Goal: Task Accomplishment & Management: Manage account settings

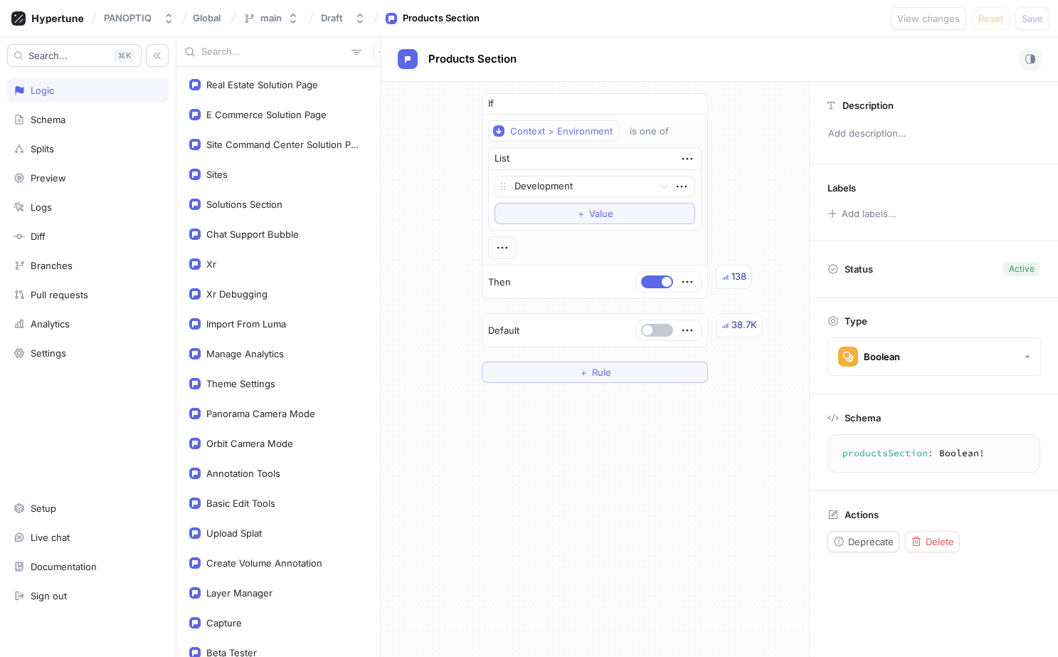
scroll to position [593, 0]
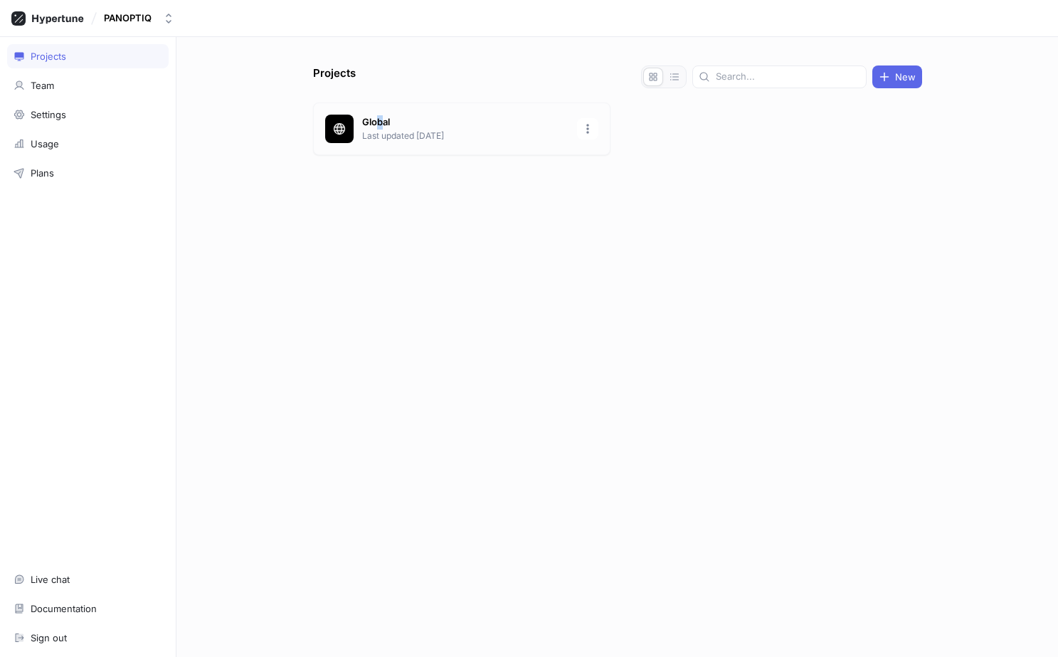
click at [380, 125] on p "Global" at bounding box center [465, 122] width 206 height 14
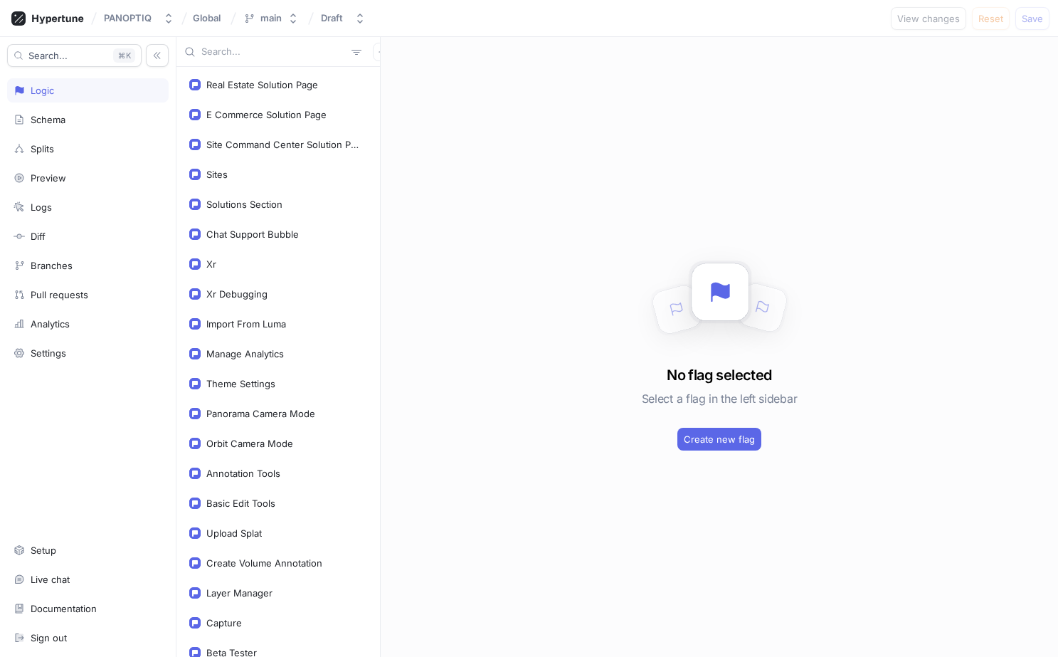
scroll to position [529, 0]
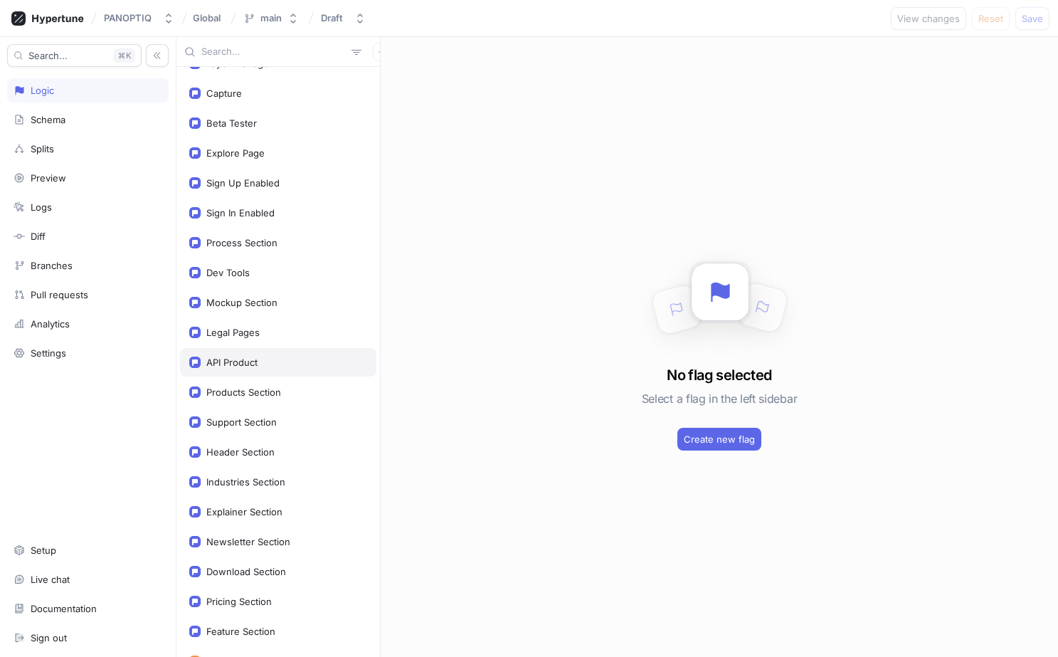
click at [267, 362] on div "API Product" at bounding box center [278, 361] width 178 height 11
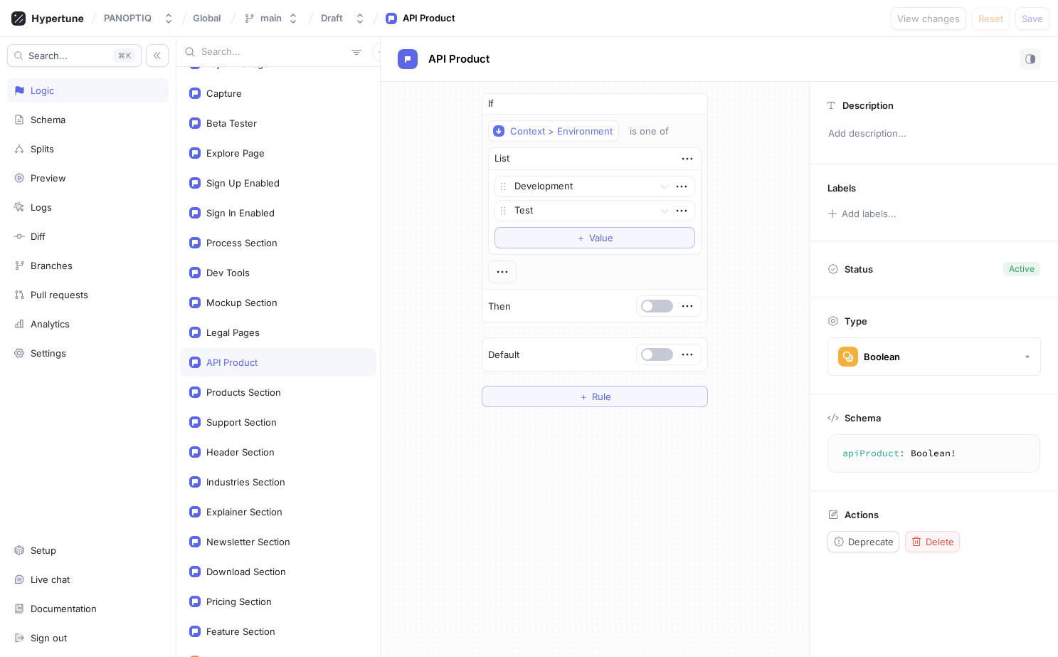
click at [935, 543] on span "Delete" at bounding box center [939, 541] width 28 height 9
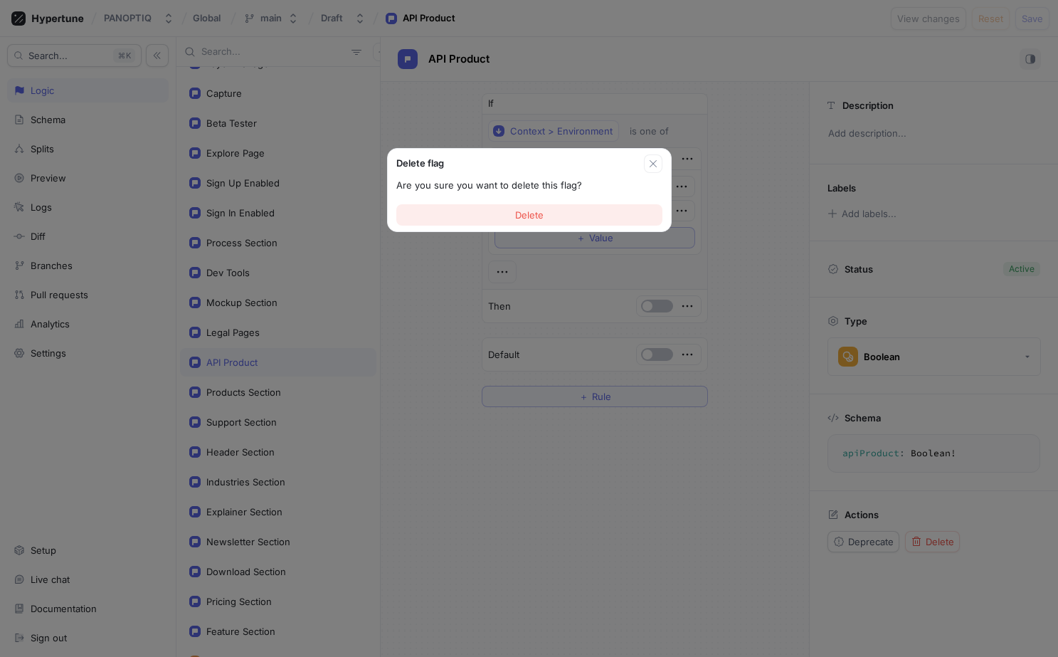
click at [551, 212] on button "Delete" at bounding box center [529, 214] width 266 height 21
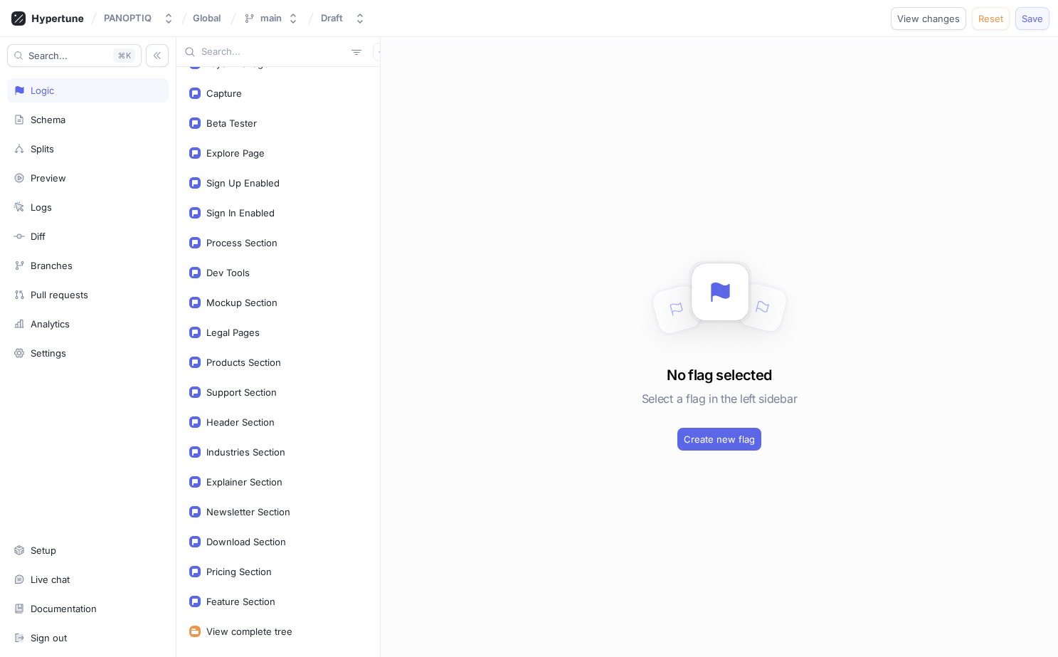
click at [1016, 24] on button "Save" at bounding box center [1032, 18] width 34 height 23
